Goal: Information Seeking & Learning: Learn about a topic

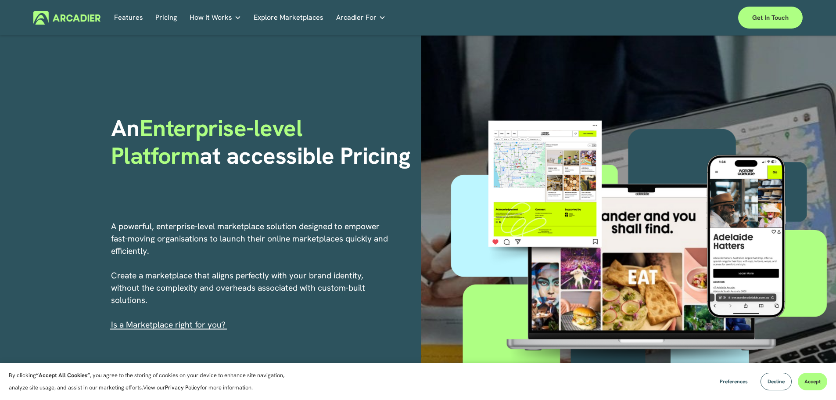
click at [168, 18] on link "Pricing" at bounding box center [165, 18] width 21 height 14
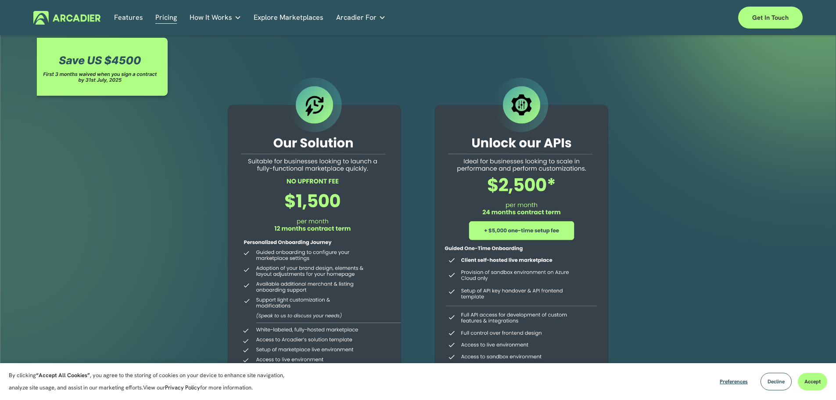
click at [128, 18] on link "Features" at bounding box center [128, 18] width 29 height 14
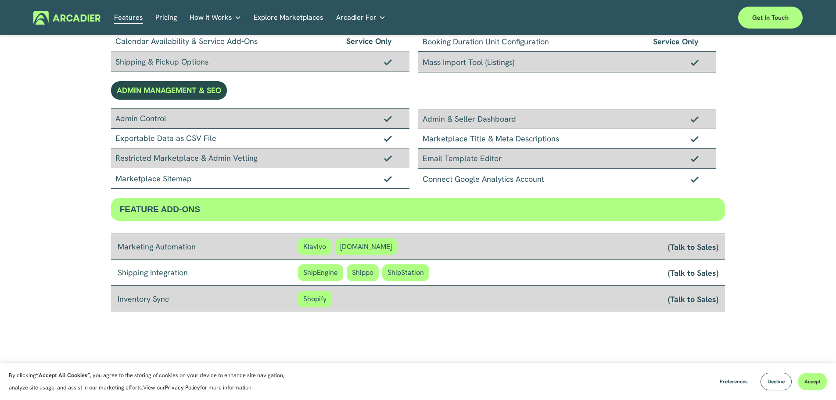
scroll to position [763, 0]
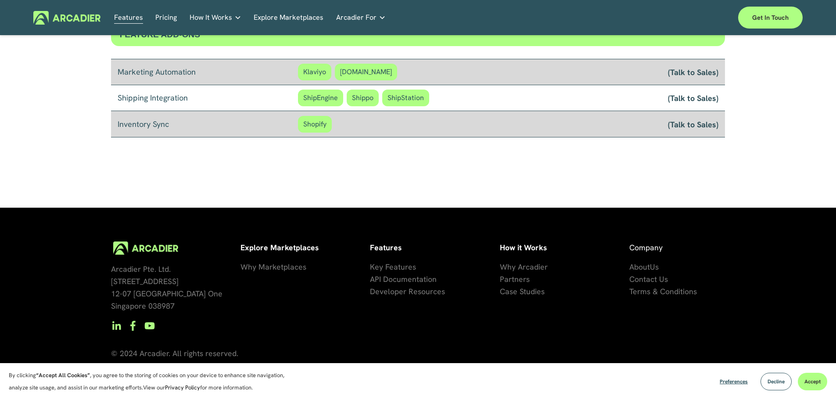
click at [524, 292] on span "se Studies" at bounding box center [526, 291] width 35 height 10
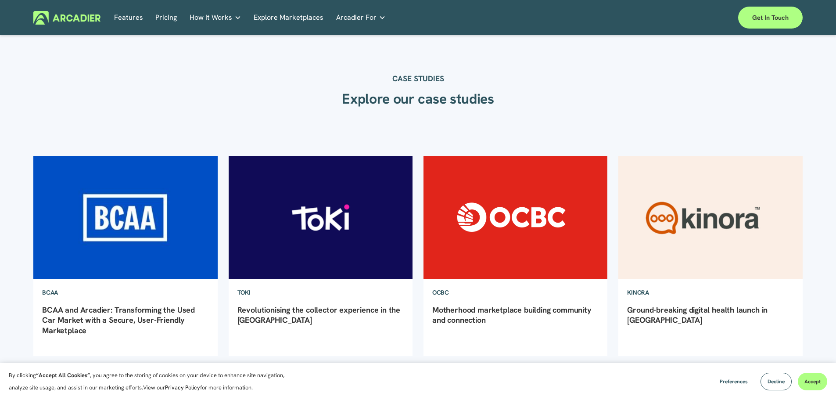
click at [130, 220] on img at bounding box center [125, 217] width 186 height 124
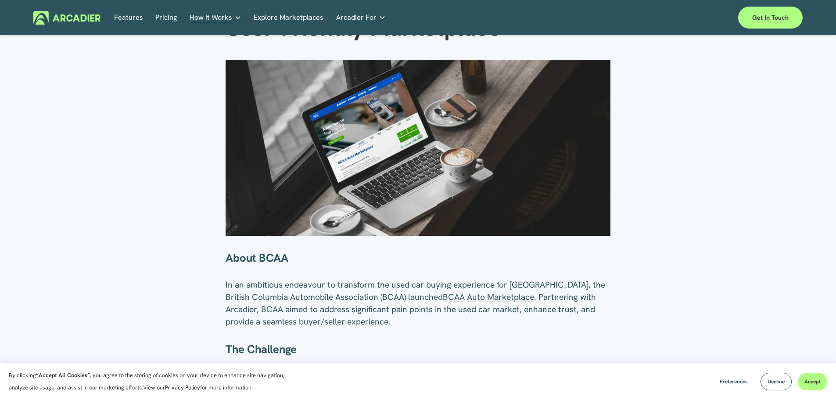
scroll to position [175, 0]
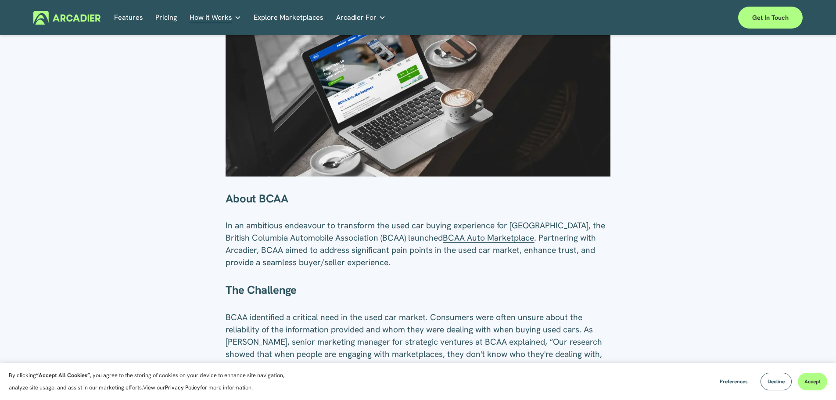
click at [480, 239] on span "BCAA Auto Marketplace" at bounding box center [488, 237] width 91 height 11
